Goal: Task Accomplishment & Management: Use online tool/utility

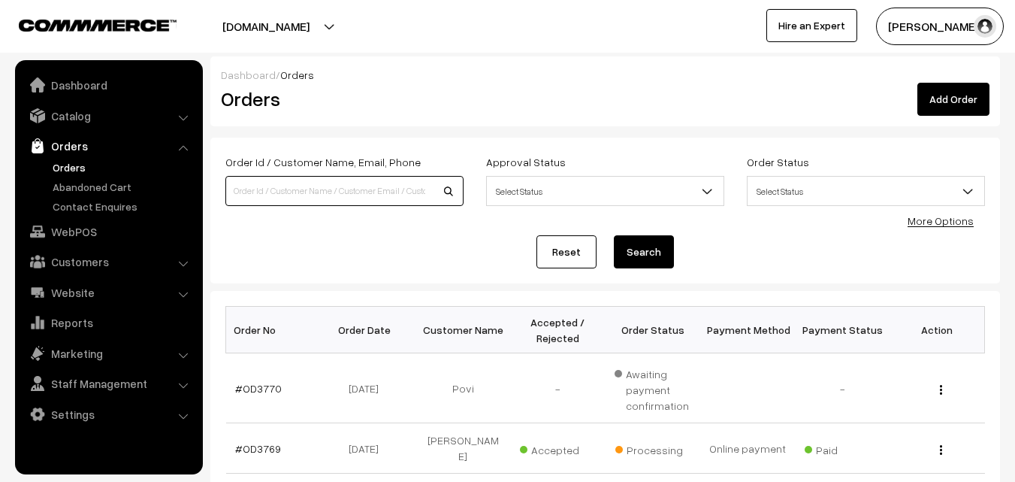
click at [251, 186] on input at bounding box center [344, 191] width 238 height 30
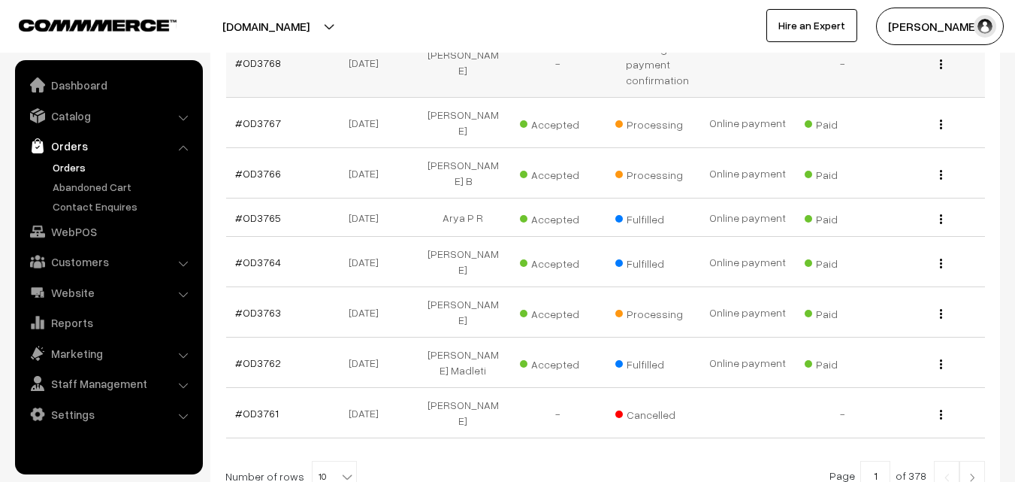
scroll to position [451, 0]
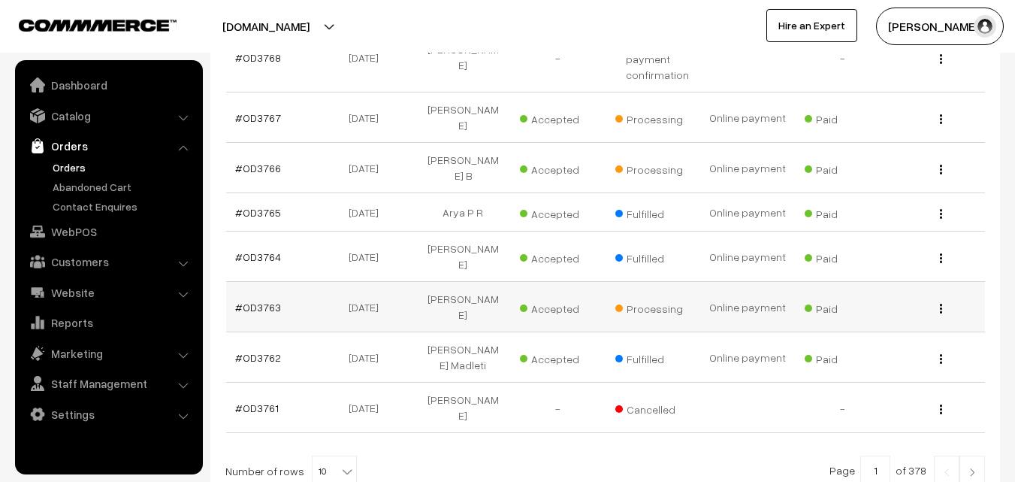
type input "ADI"
click at [941, 304] on img "button" at bounding box center [941, 309] width 2 height 10
click at [871, 313] on link "View" at bounding box center [874, 329] width 128 height 33
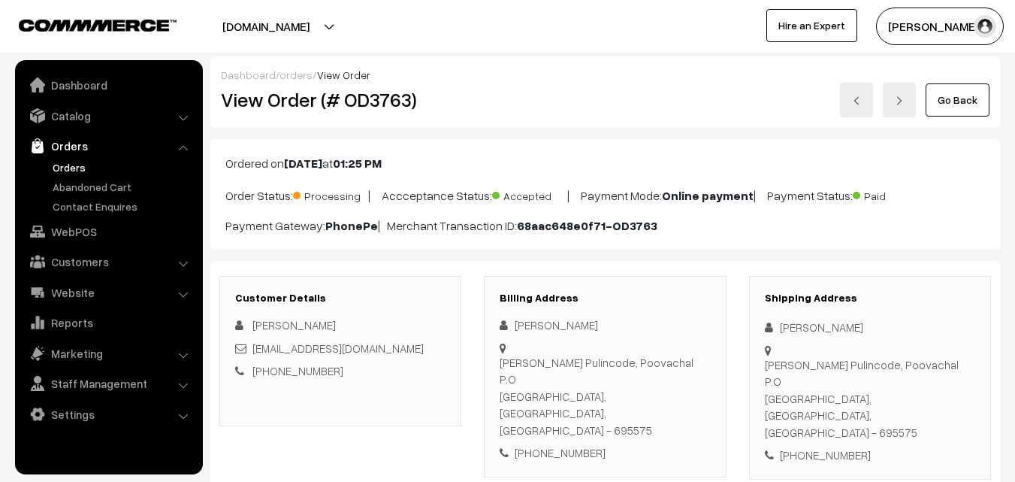
click at [944, 100] on link "Go Back" at bounding box center [958, 99] width 64 height 33
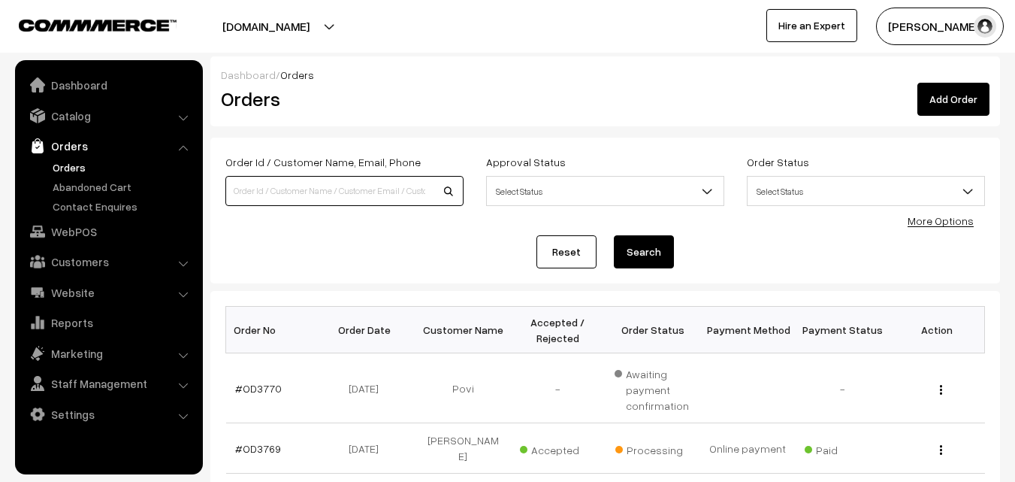
click at [361, 190] on input at bounding box center [344, 191] width 238 height 30
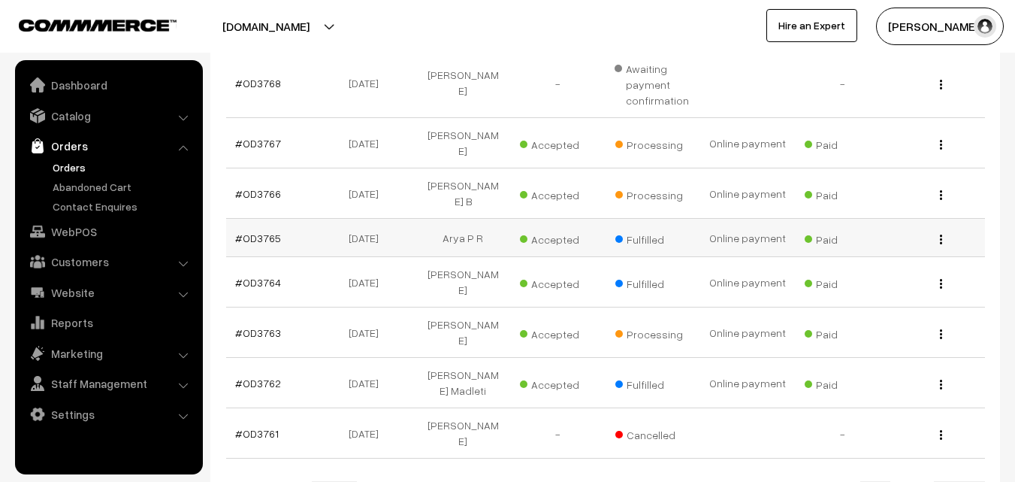
scroll to position [451, 0]
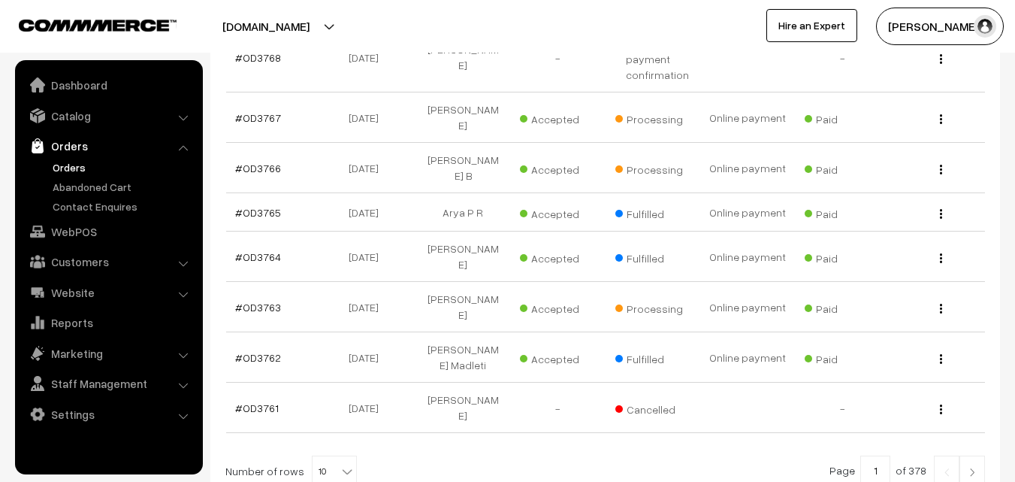
type input "ASW"
click at [971, 467] on img at bounding box center [973, 471] width 14 height 9
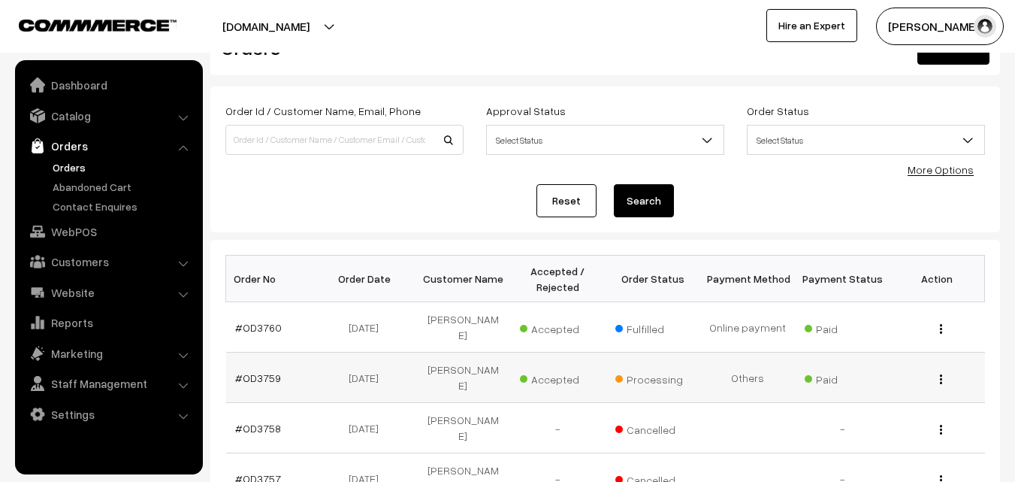
scroll to position [75, 0]
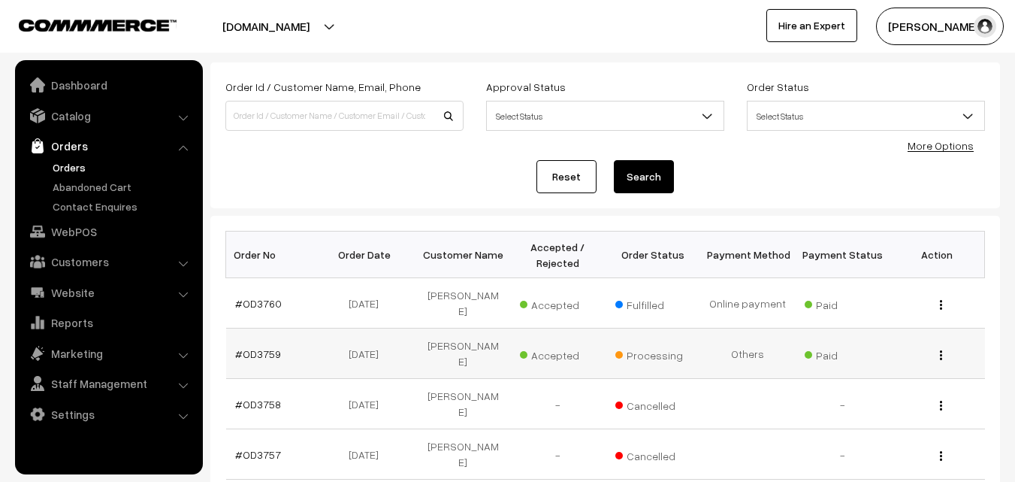
click at [939, 349] on button "button" at bounding box center [941, 355] width 4 height 12
click at [899, 360] on link "View" at bounding box center [874, 376] width 128 height 33
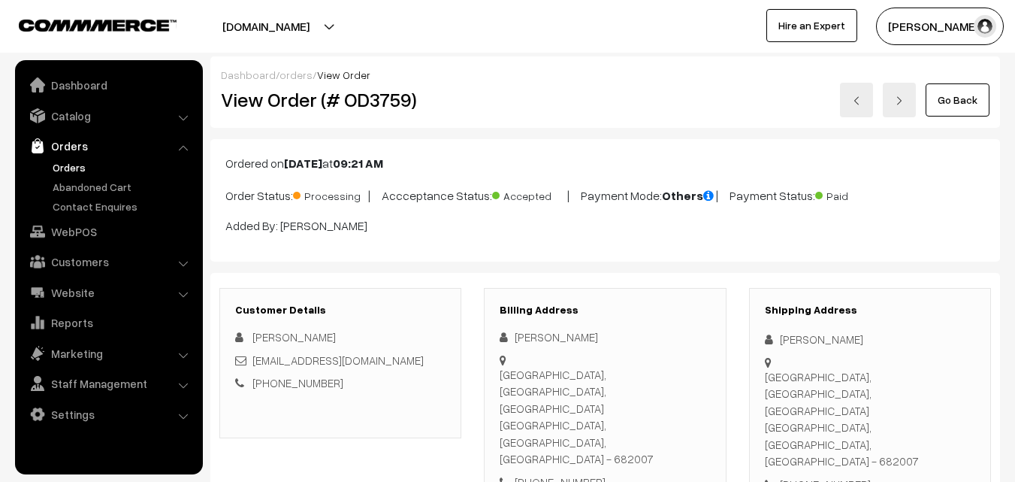
click at [960, 94] on link "Go Back" at bounding box center [958, 99] width 64 height 33
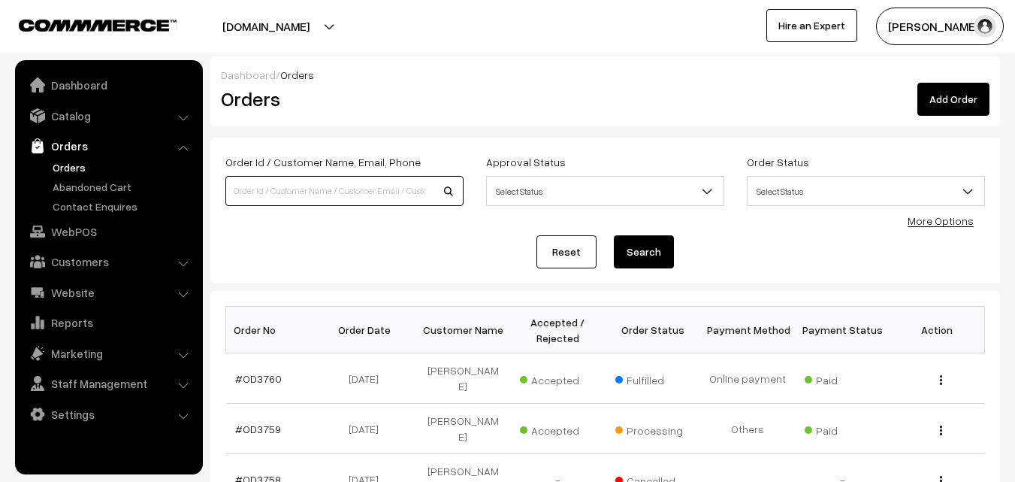
click at [252, 189] on input at bounding box center [344, 191] width 238 height 30
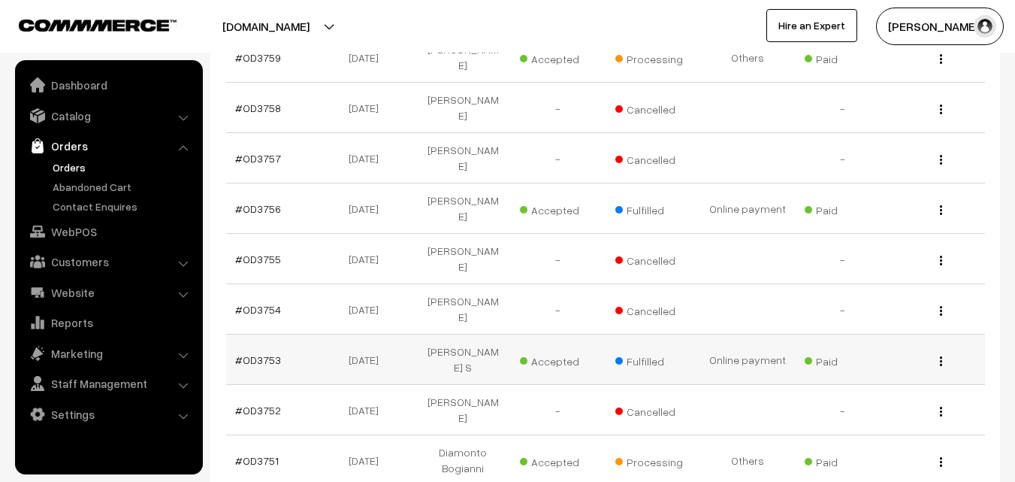
scroll to position [376, 0]
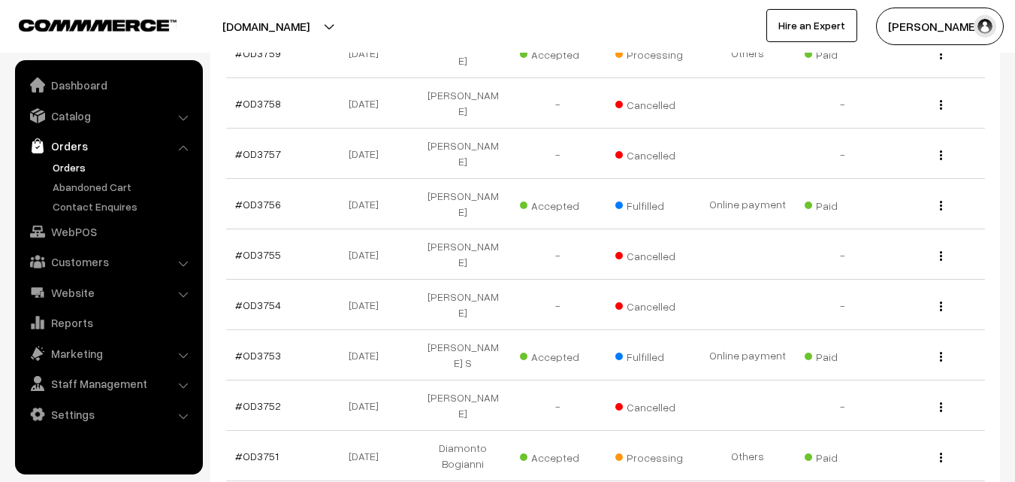
type input "SHA"
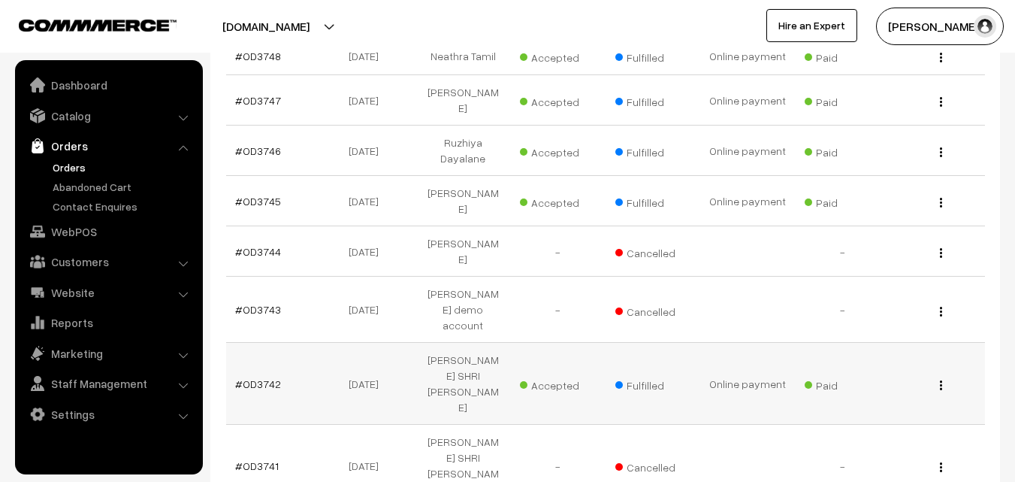
scroll to position [451, 0]
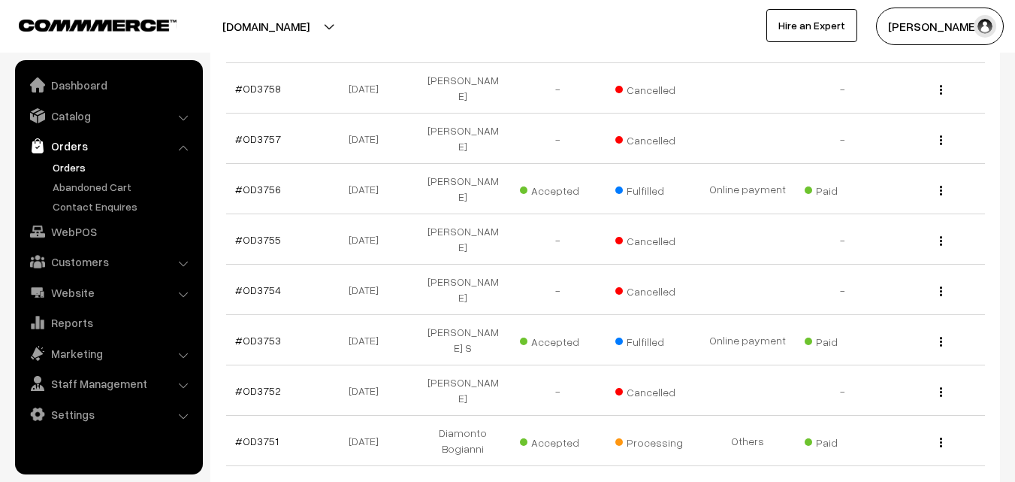
scroll to position [451, 0]
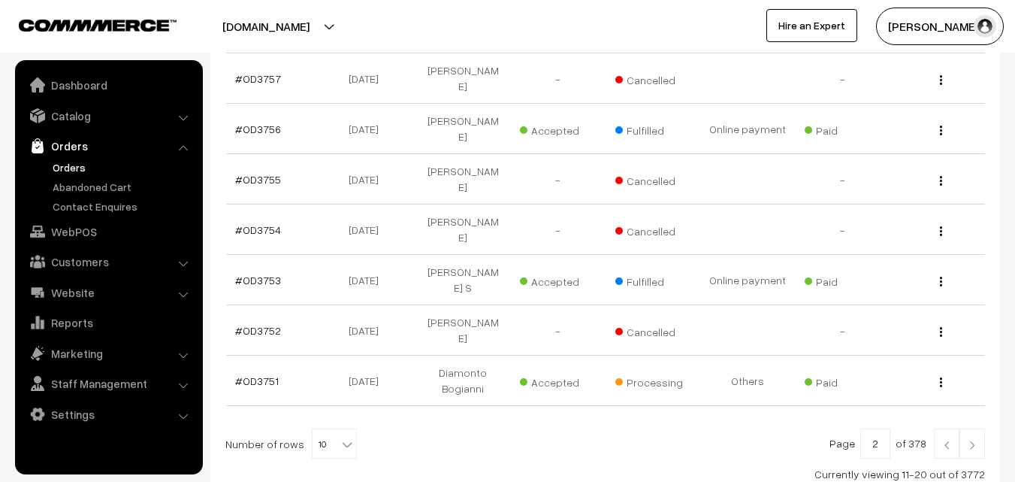
click at [943, 440] on img at bounding box center [947, 444] width 14 height 9
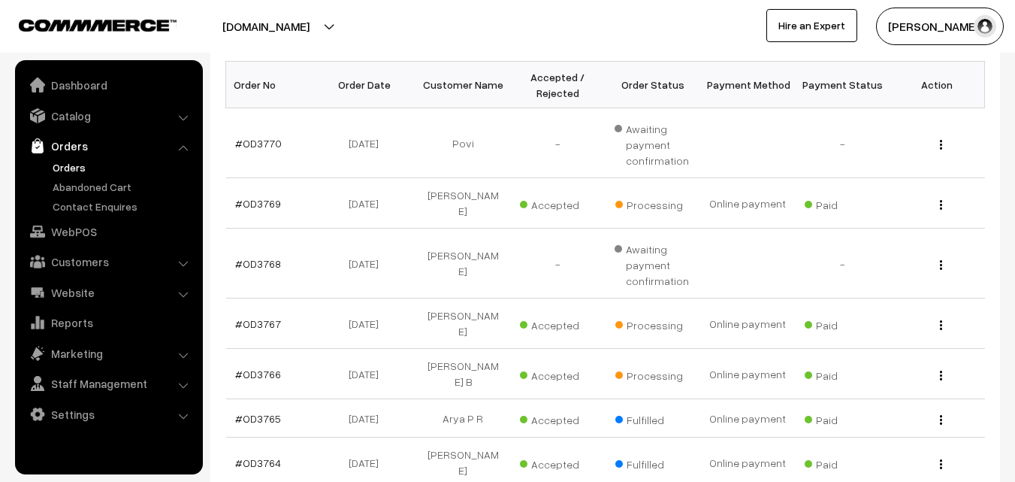
scroll to position [301, 0]
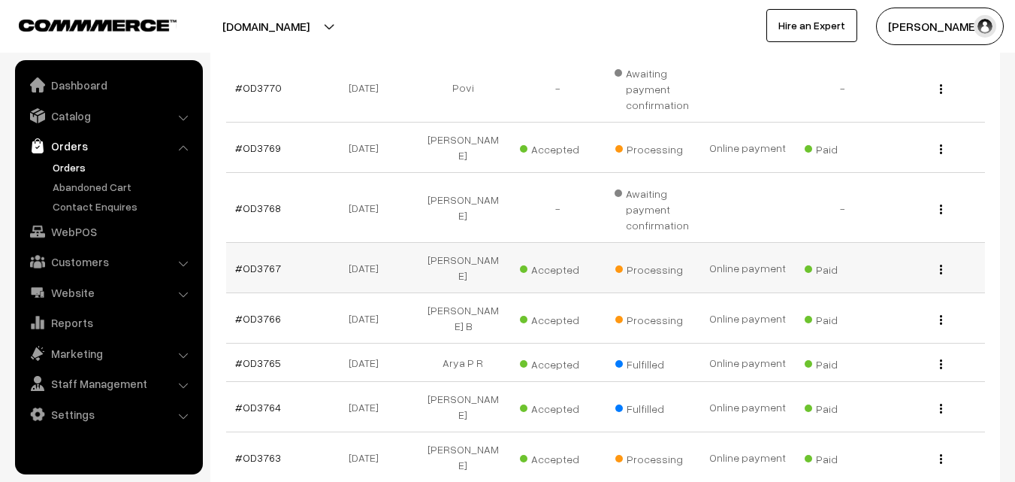
click at [941, 264] on img "button" at bounding box center [941, 269] width 2 height 10
click at [896, 278] on link "View" at bounding box center [874, 290] width 128 height 33
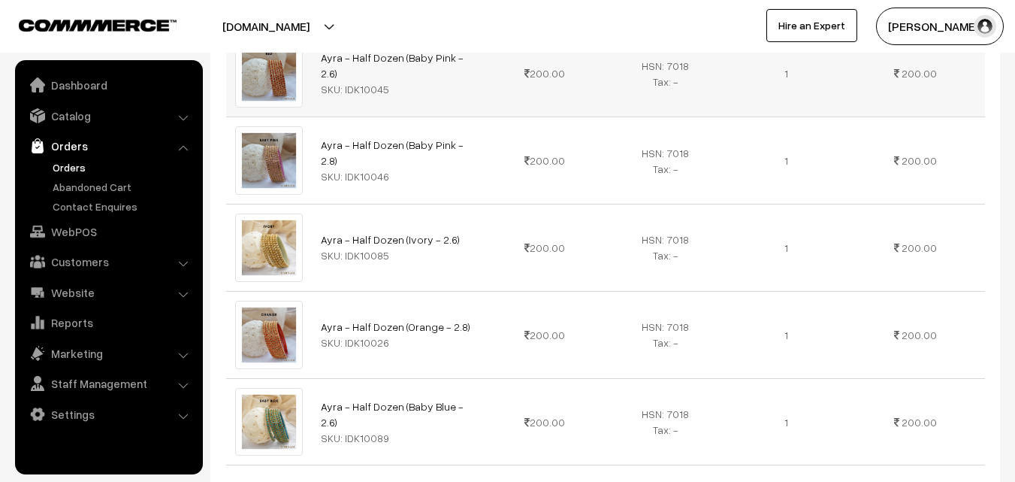
scroll to position [1052, 0]
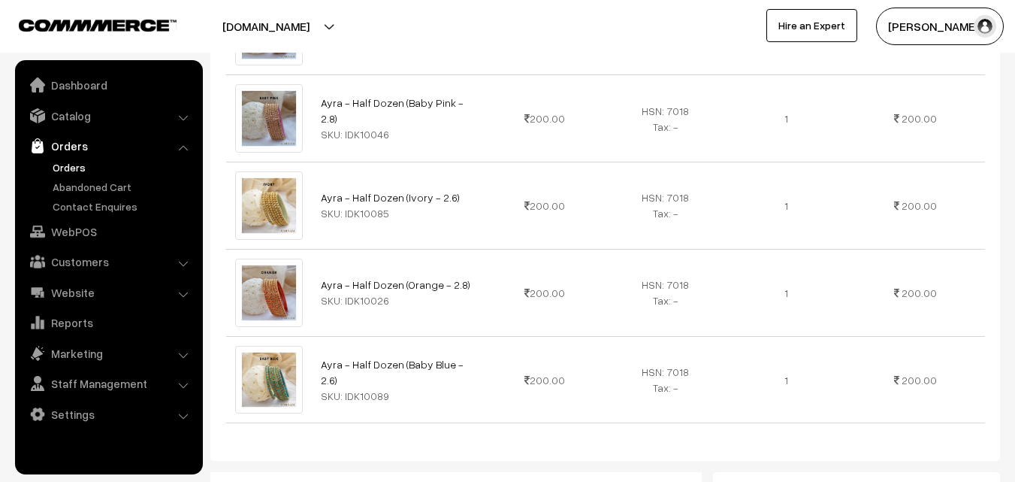
click at [62, 164] on link "Orders" at bounding box center [123, 167] width 149 height 16
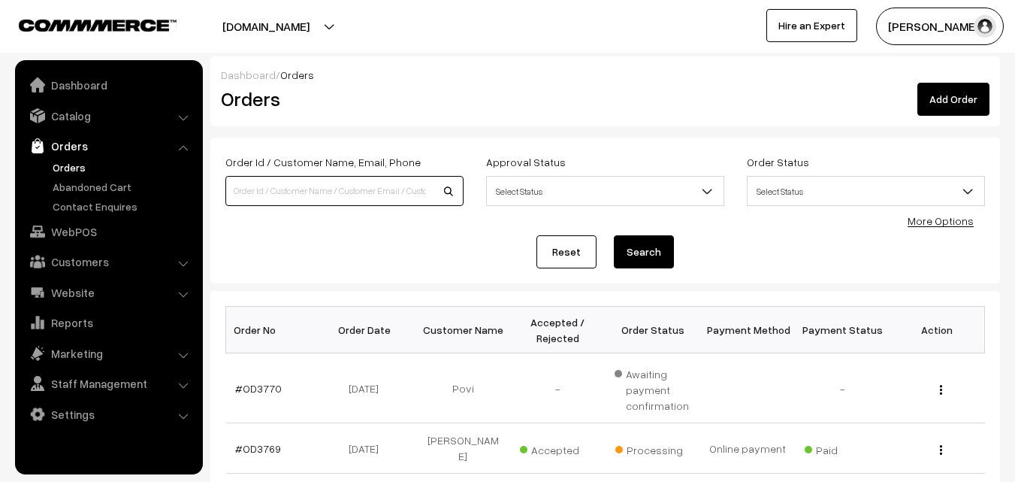
click at [243, 186] on input at bounding box center [344, 191] width 238 height 30
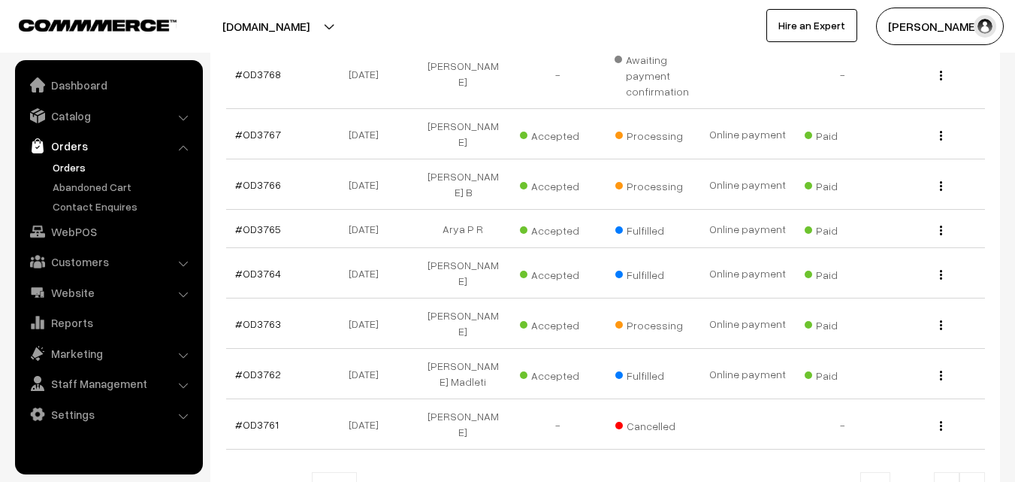
scroll to position [451, 0]
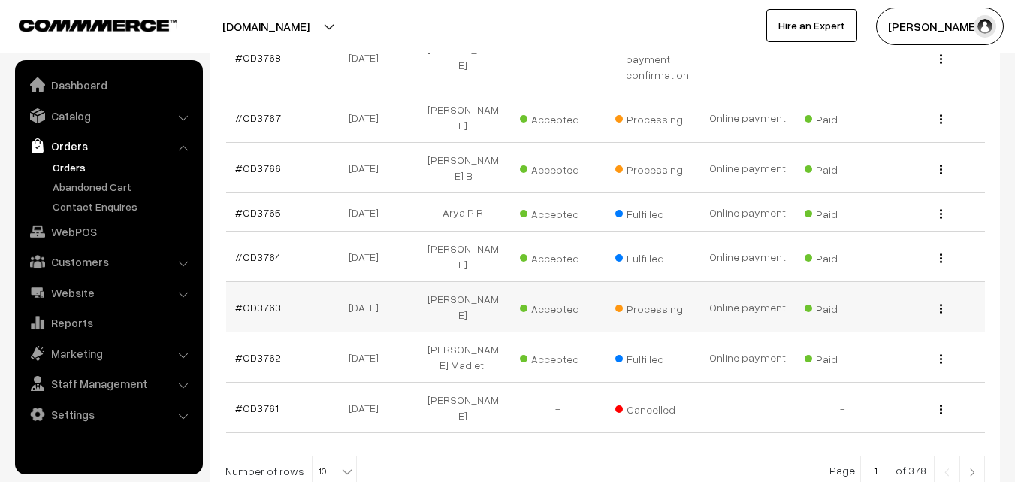
type input "ADI"
click at [942, 302] on button "button" at bounding box center [941, 308] width 4 height 12
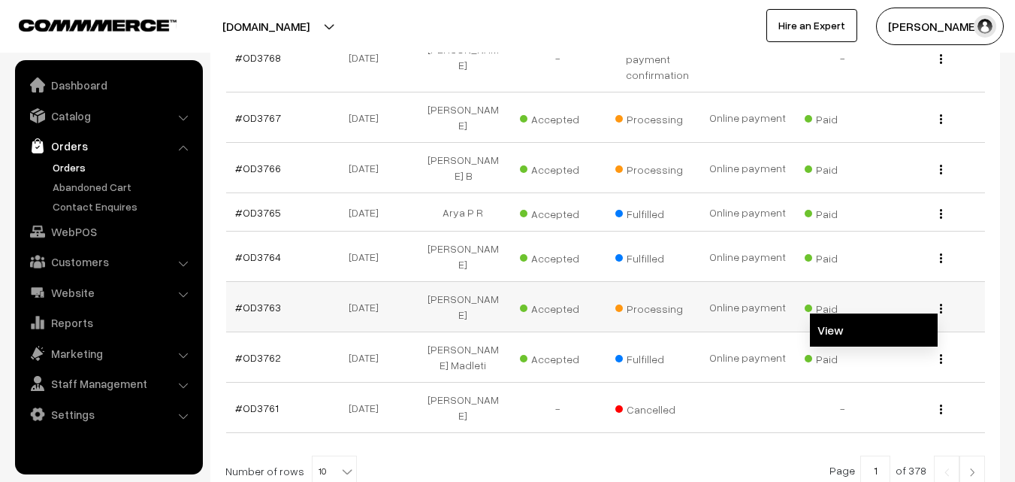
click at [866, 313] on link "View" at bounding box center [874, 329] width 128 height 33
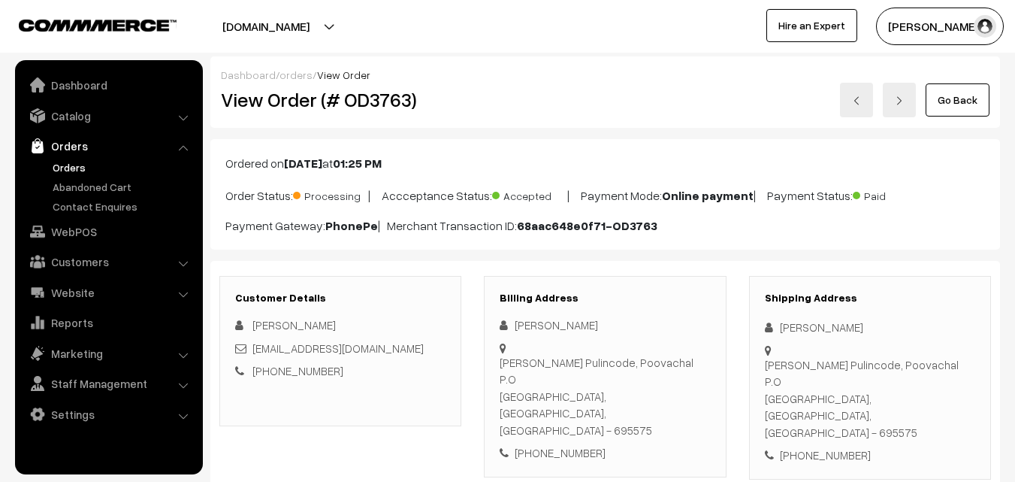
click at [964, 98] on link "Go Back" at bounding box center [958, 99] width 64 height 33
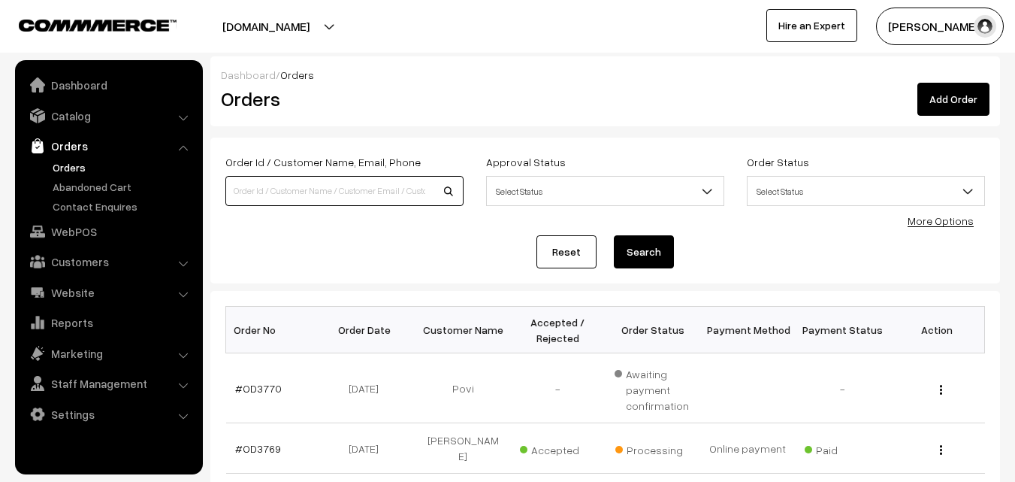
click at [348, 187] on input at bounding box center [344, 191] width 238 height 30
click at [364, 180] on input "SHN" at bounding box center [344, 191] width 238 height 30
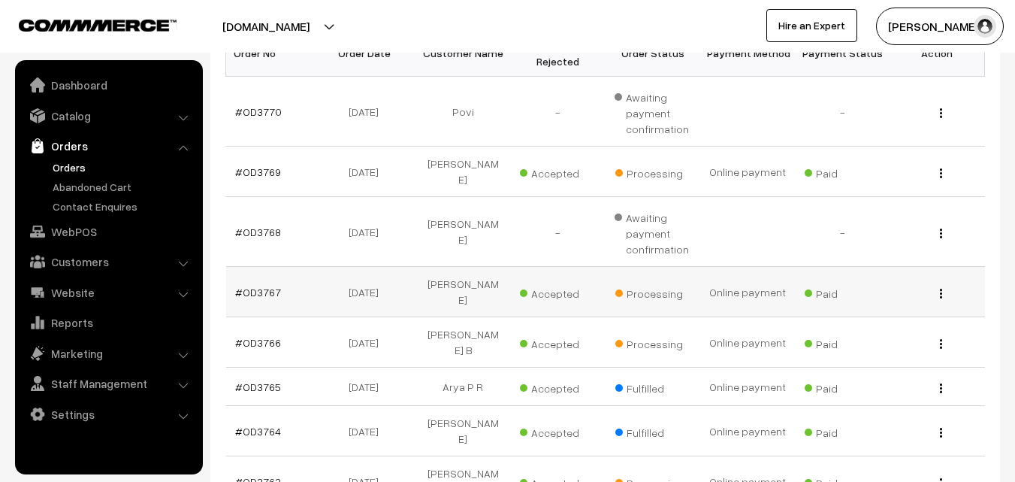
scroll to position [301, 0]
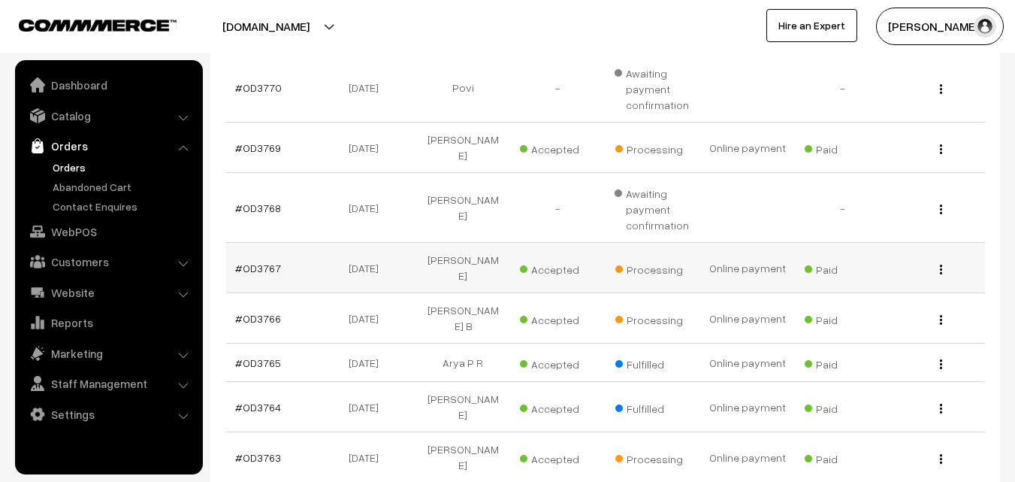
type input "SHA"
click at [940, 264] on img "button" at bounding box center [941, 269] width 2 height 10
click at [890, 276] on link "View" at bounding box center [874, 290] width 128 height 33
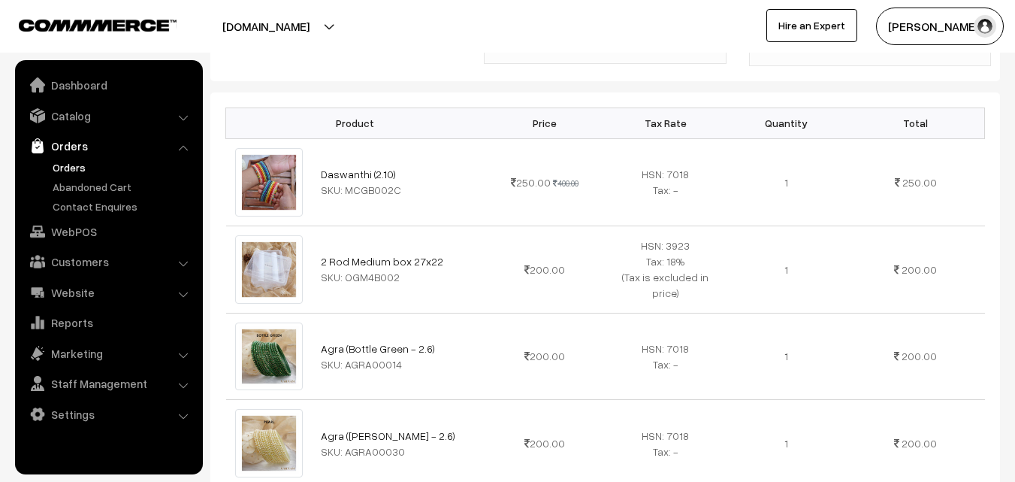
scroll to position [451, 0]
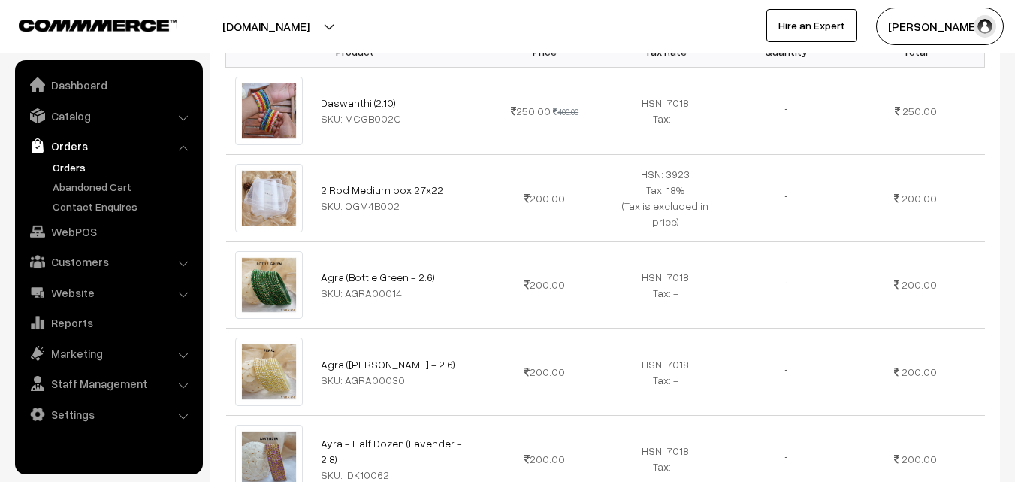
click at [74, 163] on link "Orders" at bounding box center [123, 167] width 149 height 16
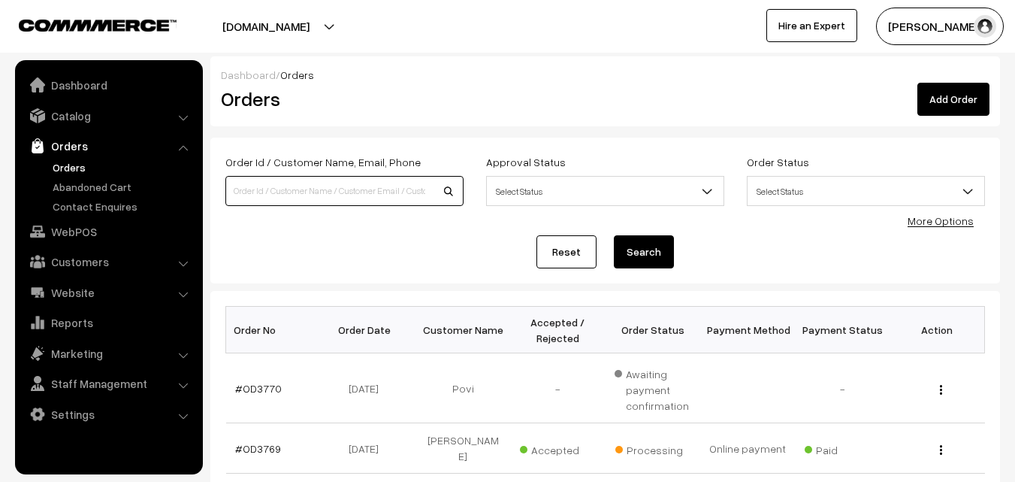
click at [328, 176] on input at bounding box center [344, 191] width 238 height 30
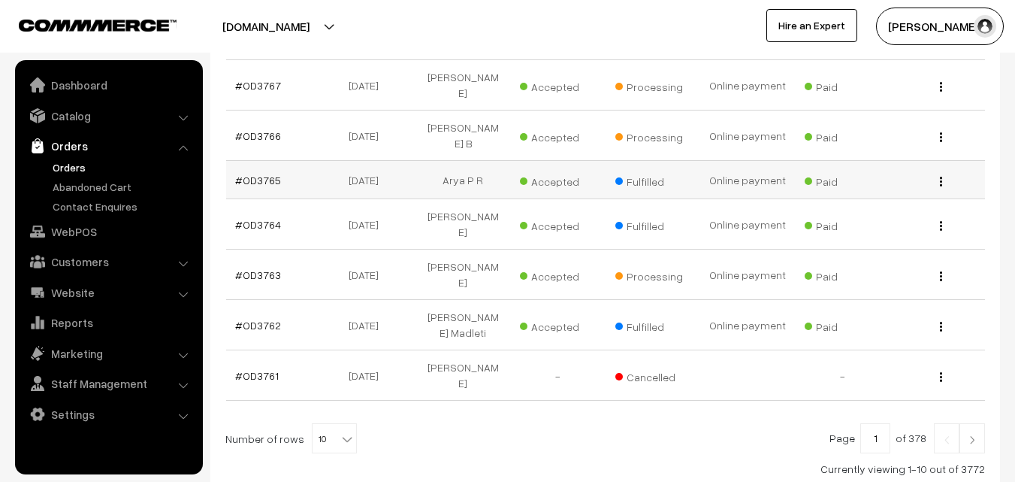
scroll to position [526, 0]
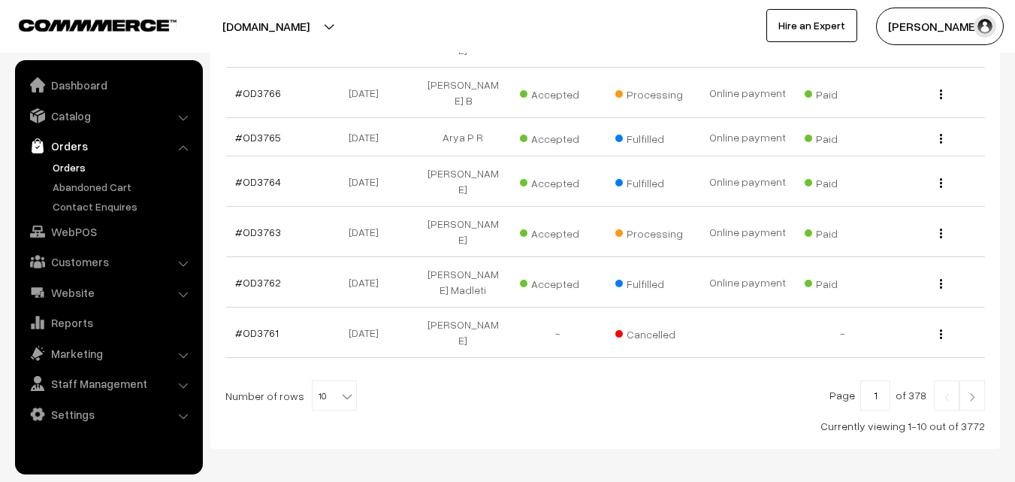
type input "ASW"
click at [966, 392] on img at bounding box center [973, 396] width 14 height 9
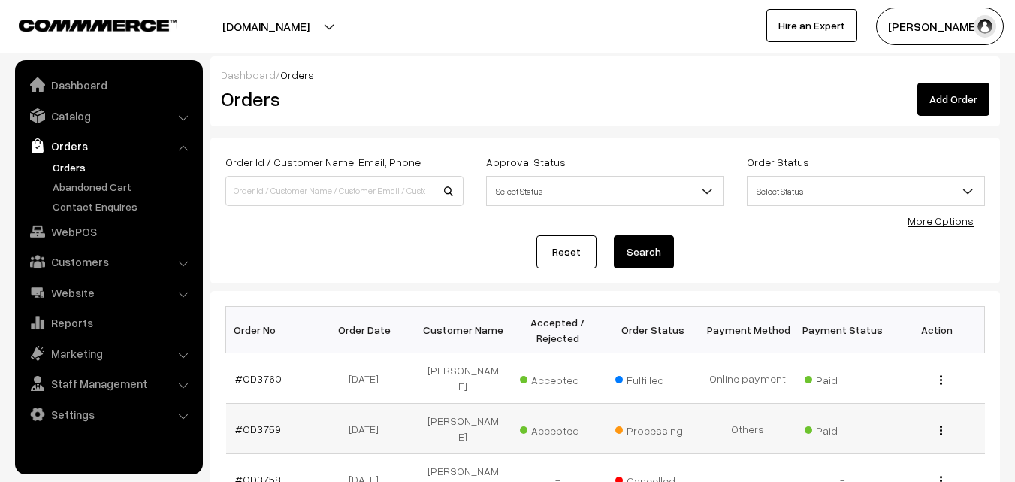
click at [942, 424] on button "button" at bounding box center [941, 430] width 4 height 12
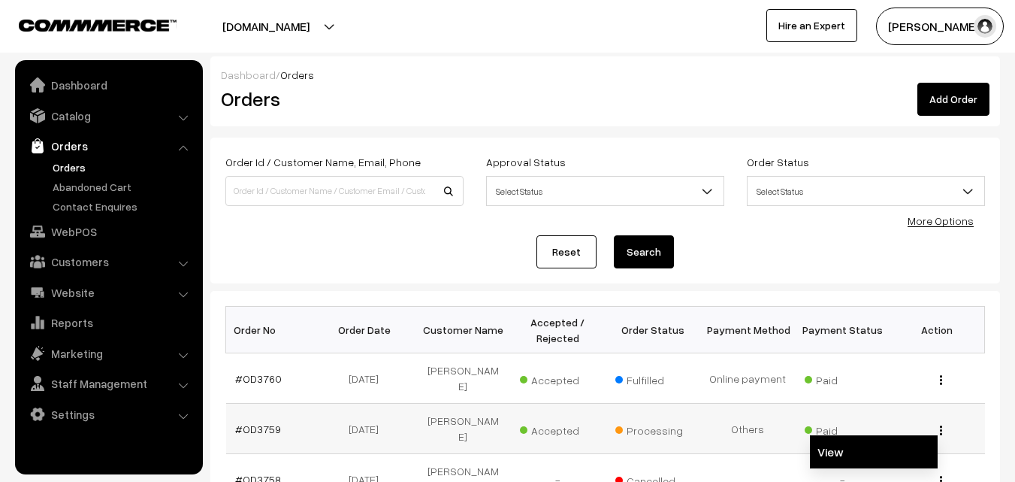
click at [884, 437] on link "View" at bounding box center [874, 451] width 128 height 33
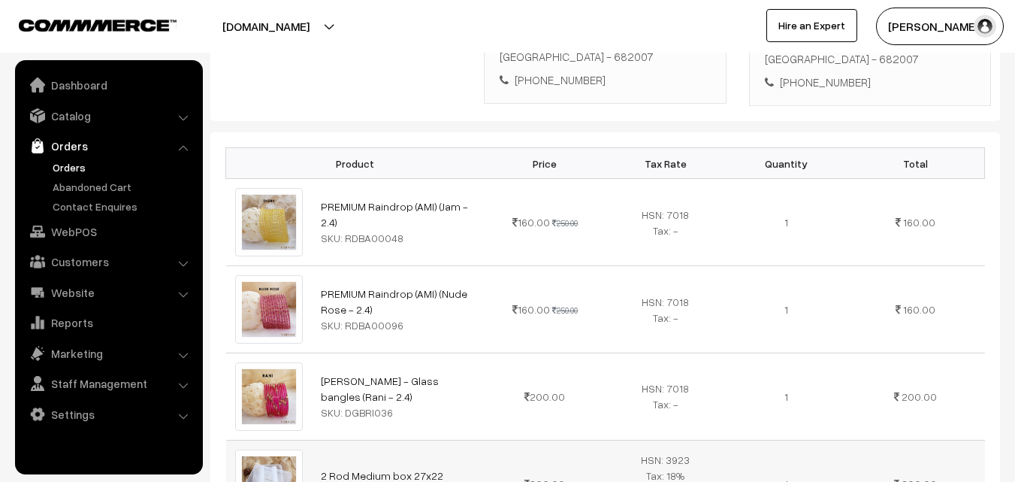
scroll to position [376, 0]
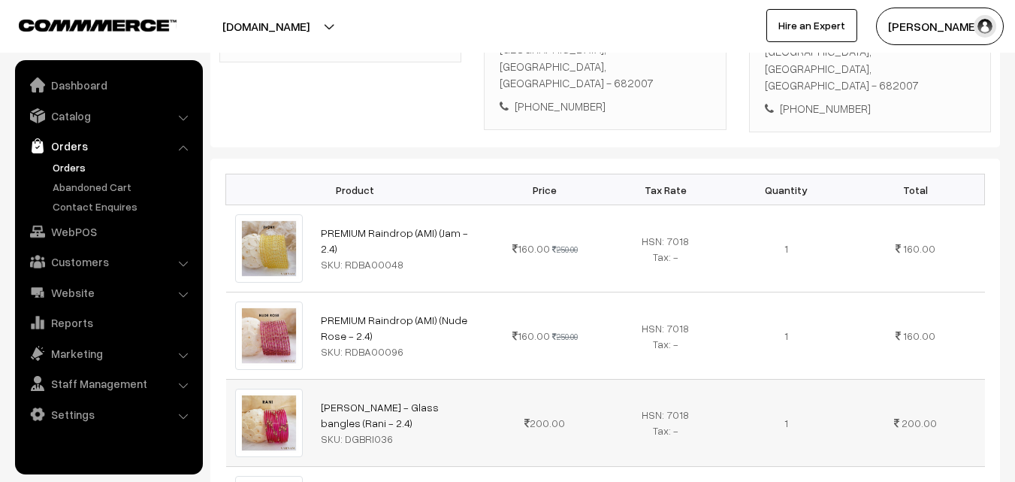
drag, startPoint x: 605, startPoint y: 370, endPoint x: 700, endPoint y: 361, distance: 95.9
click at [696, 379] on td "HSN: 7018 Tax: -" at bounding box center [665, 422] width 121 height 87
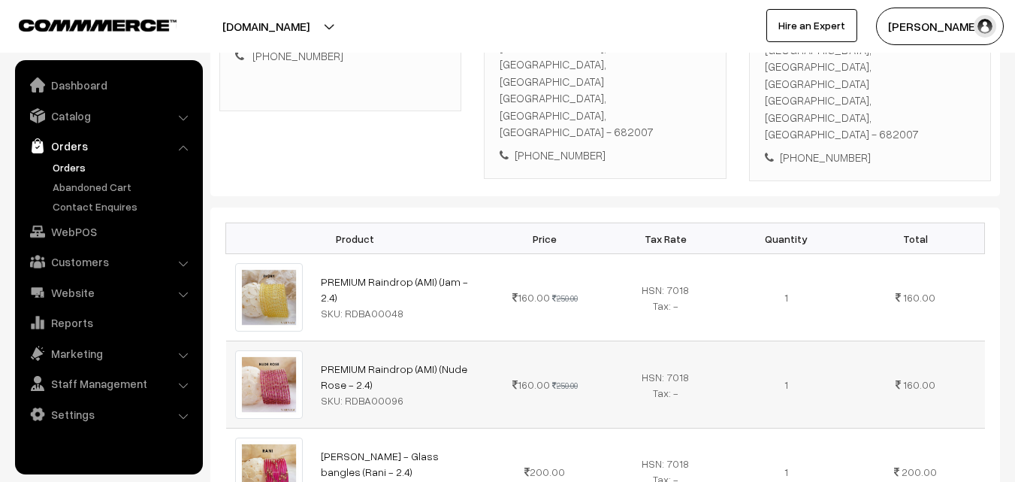
scroll to position [301, 0]
